Goal: Book appointment/travel/reservation

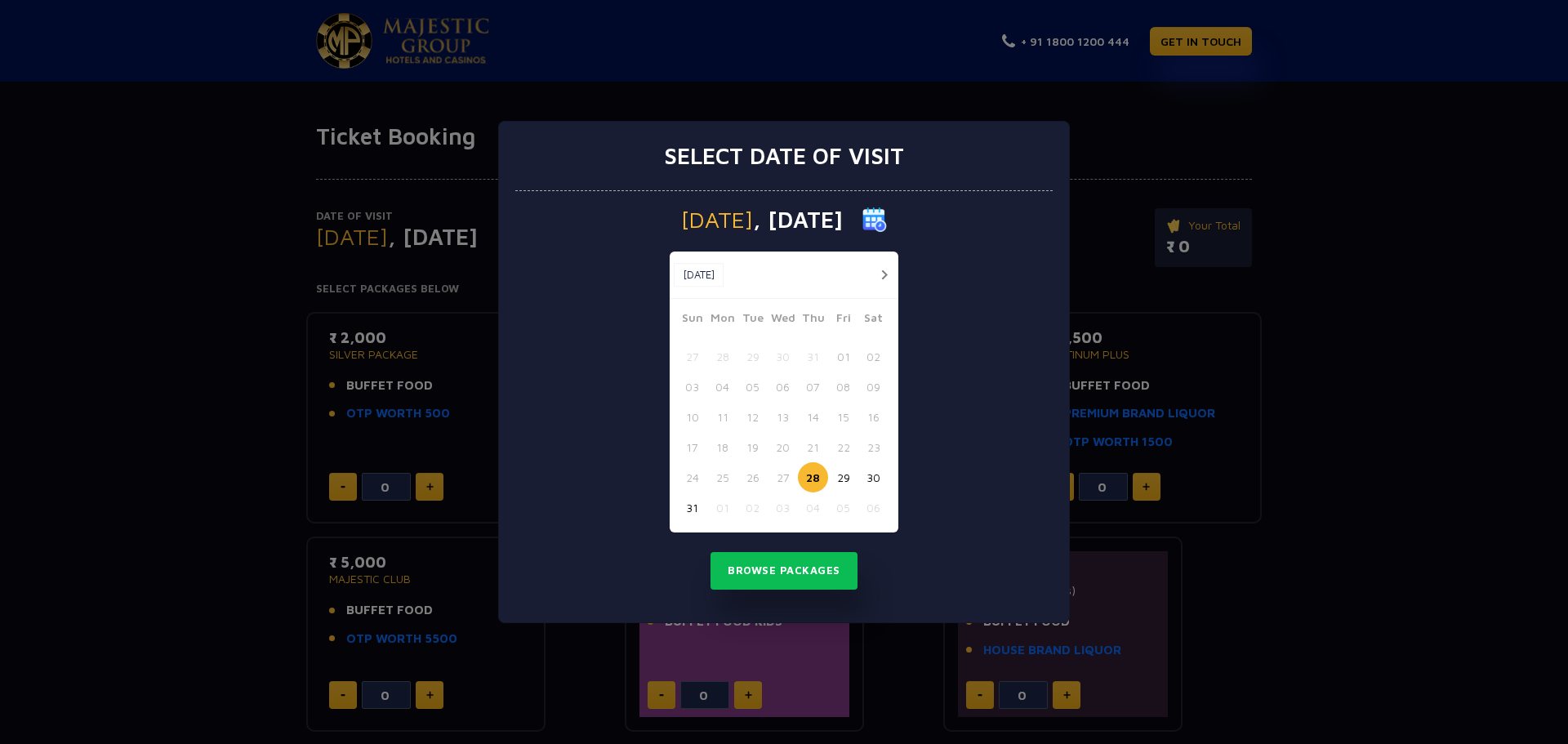
click at [885, 268] on button "button" at bounding box center [884, 275] width 21 height 21
click at [885, 268] on div "[DATE] [DATE]" at bounding box center [784, 275] width 229 height 48
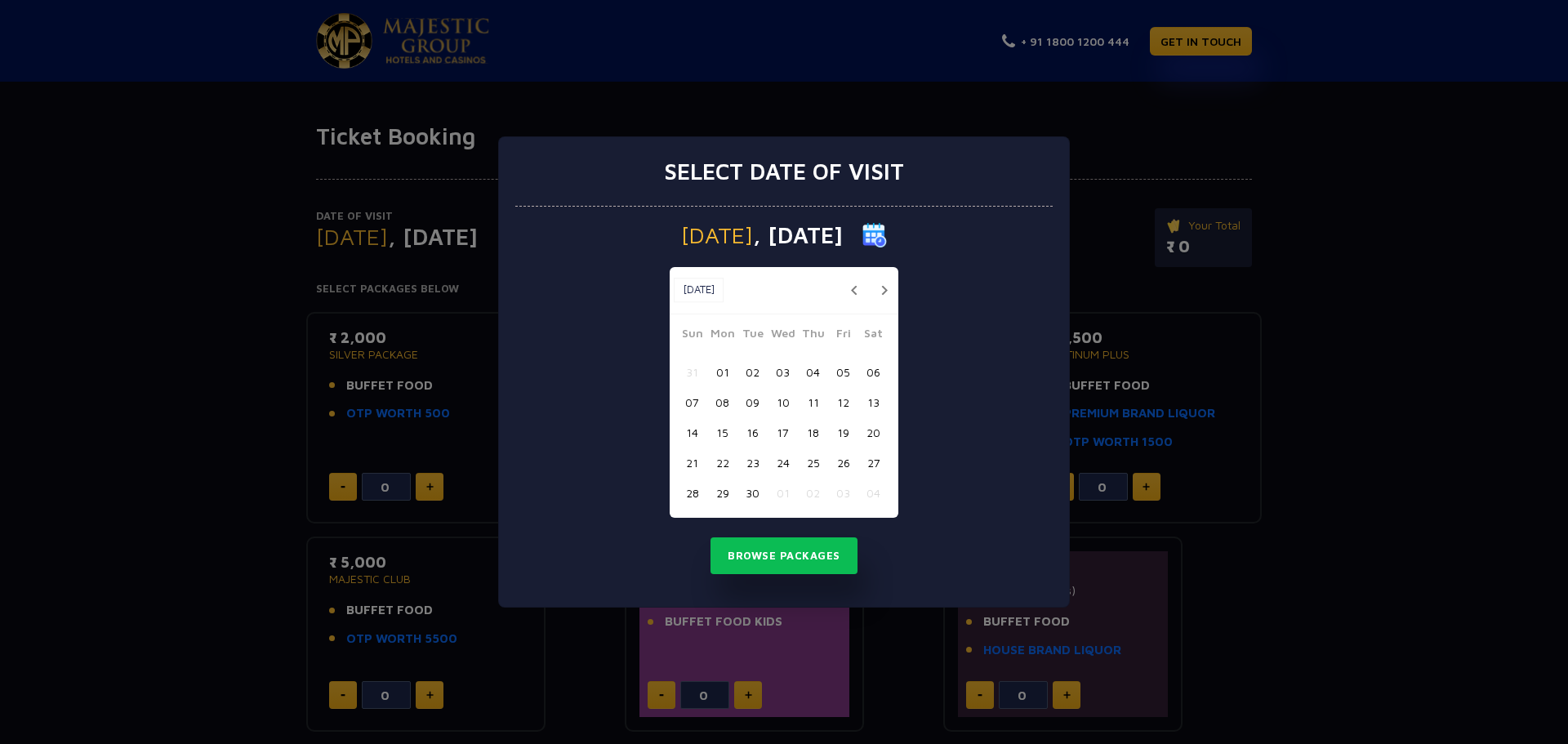
click at [813, 426] on button "18" at bounding box center [813, 432] width 30 height 30
click at [811, 436] on button "18" at bounding box center [813, 432] width 30 height 30
click at [803, 558] on button "Browse Packages" at bounding box center [784, 556] width 147 height 37
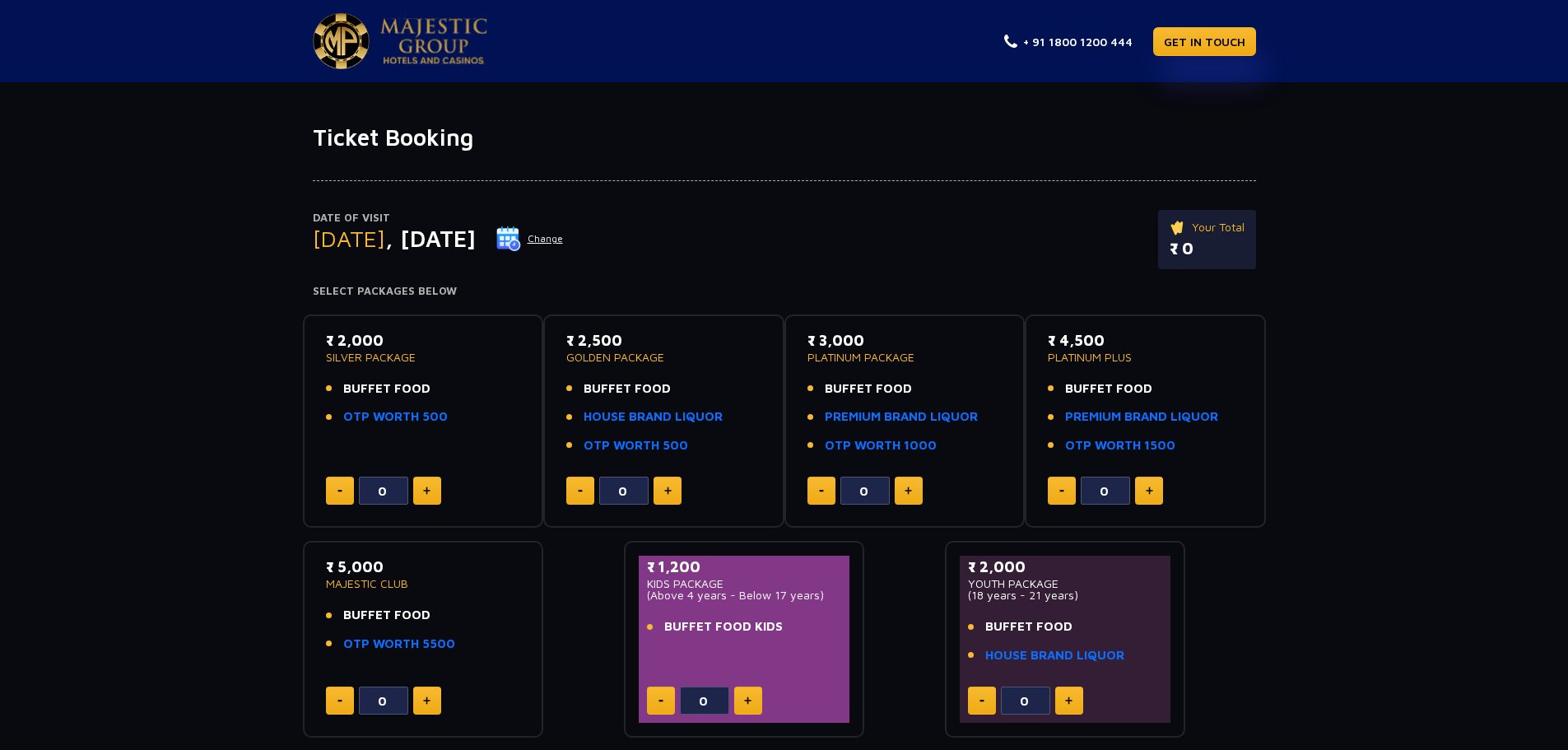
click at [420, 490] on button at bounding box center [427, 491] width 28 height 28
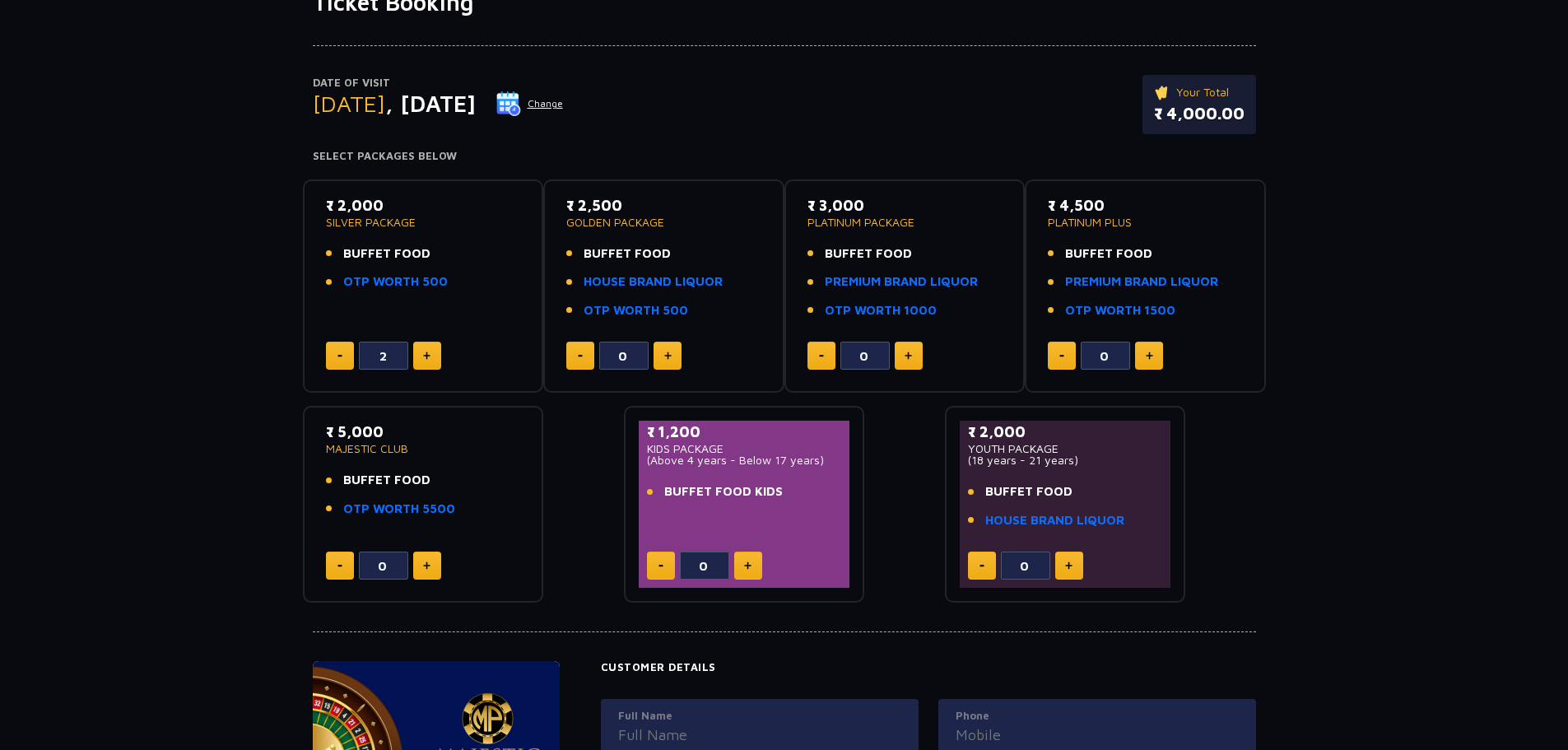
scroll to position [83, 0]
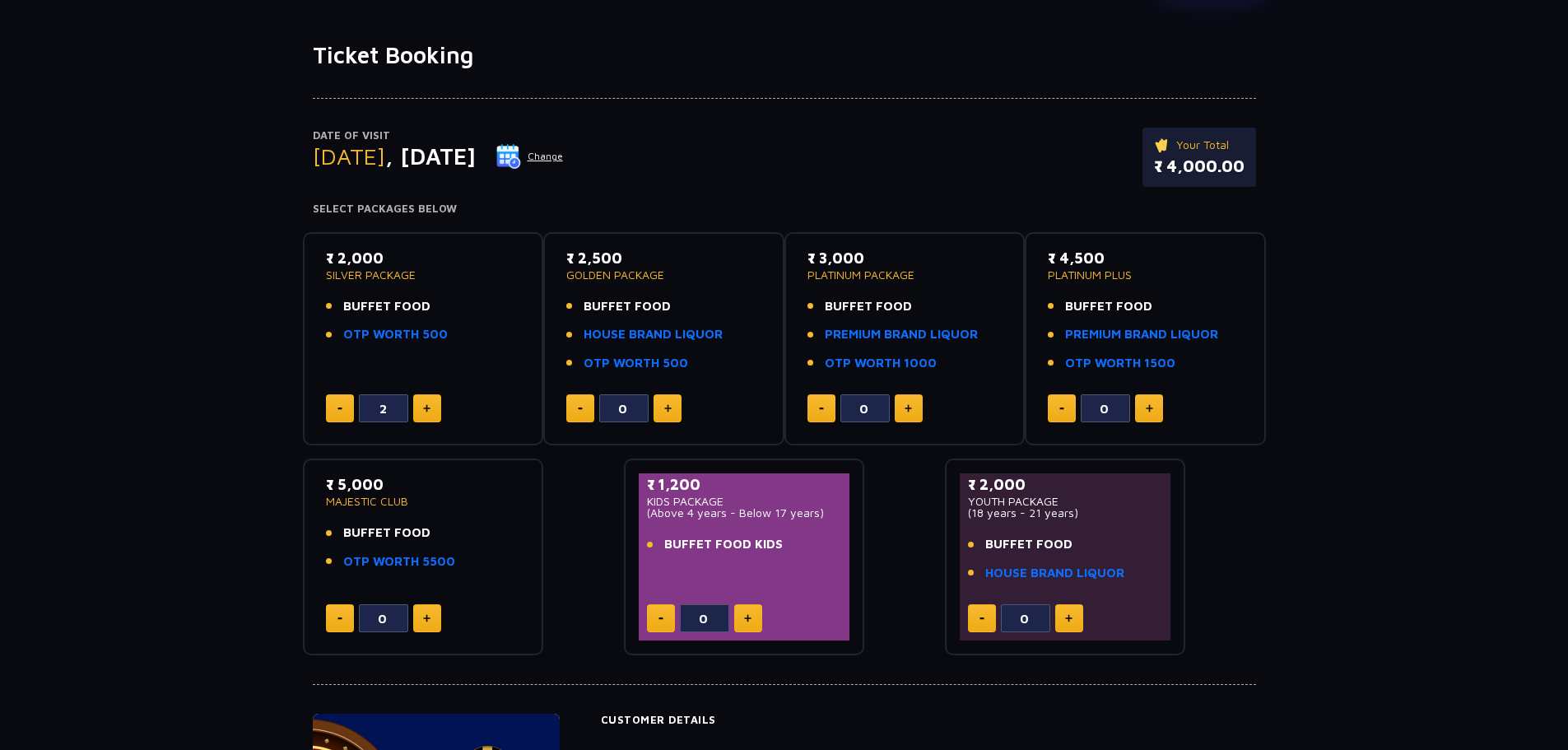
click at [331, 406] on button at bounding box center [341, 408] width 28 height 28
type input "1"
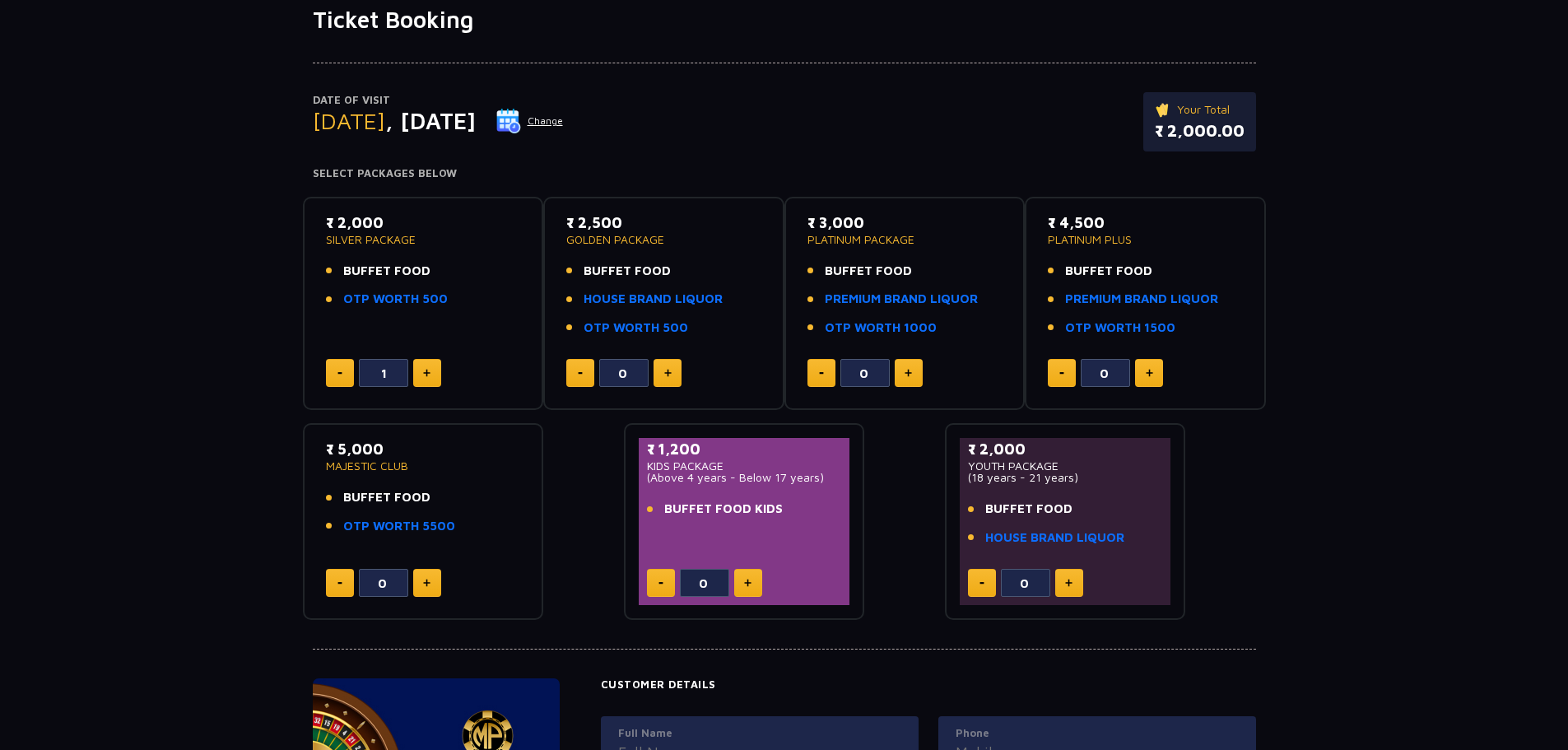
scroll to position [0, 0]
